Goal: Task Accomplishment & Management: Complete application form

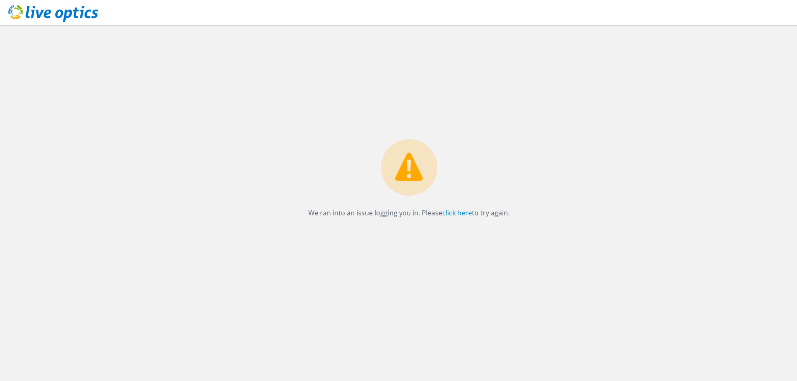
click at [448, 211] on link "click here" at bounding box center [457, 212] width 30 height 9
drag, startPoint x: 0, startPoint y: 0, endPoint x: 448, endPoint y: 211, distance: 495.6
click at [448, 211] on link "click here" at bounding box center [457, 212] width 30 height 9
drag, startPoint x: 0, startPoint y: 0, endPoint x: 448, endPoint y: 211, distance: 495.6
click at [448, 211] on link "click here" at bounding box center [457, 212] width 30 height 9
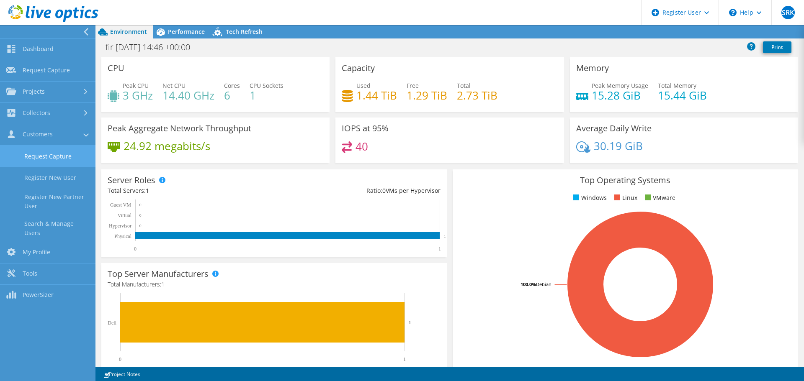
click at [53, 165] on link "Request Capture" at bounding box center [47, 156] width 95 height 21
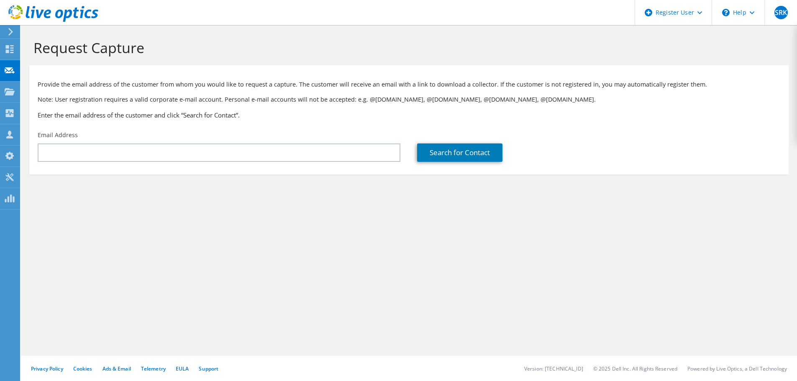
click at [208, 164] on div "Email Address" at bounding box center [219, 146] width 380 height 39
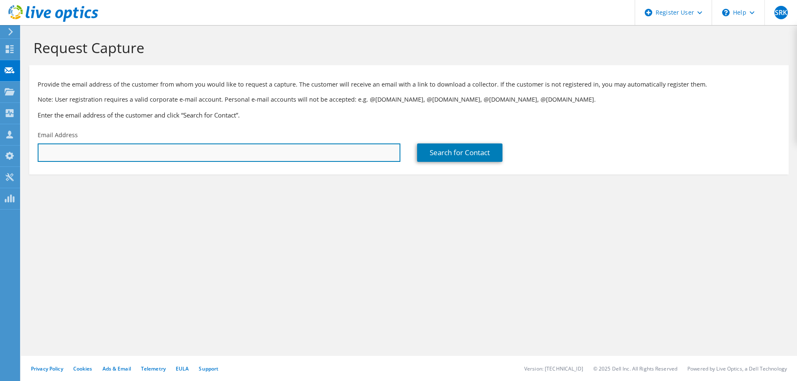
click at [218, 155] on input "text" at bounding box center [219, 153] width 363 height 18
paste input "[PERSON_NAME] <[EMAIL_ADDRESS][DOMAIN_NAME]>"
click at [91, 152] on input "[PERSON_NAME] <[EMAIL_ADDRESS][DOMAIN_NAME]" at bounding box center [219, 153] width 363 height 18
type input "[EMAIL_ADDRESS][DOMAIN_NAME]"
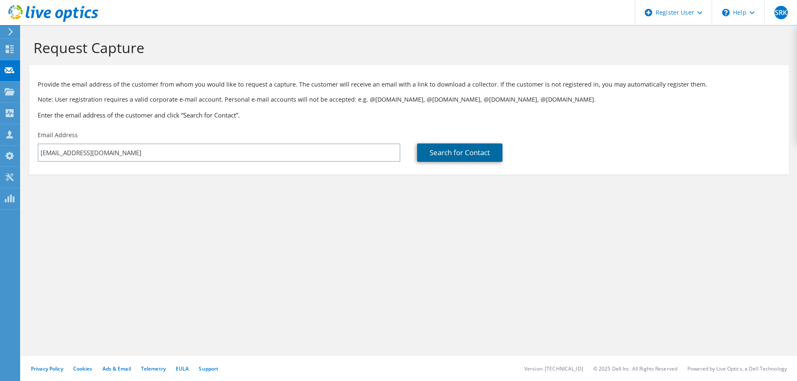
click at [456, 157] on link "Search for Contact" at bounding box center [459, 153] width 85 height 18
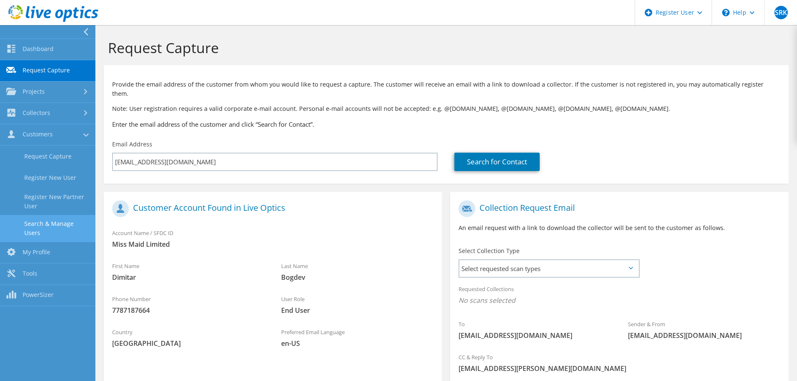
click at [54, 229] on link "Search & Manage Users" at bounding box center [47, 228] width 95 height 27
